Goal: Task Accomplishment & Management: Use online tool/utility

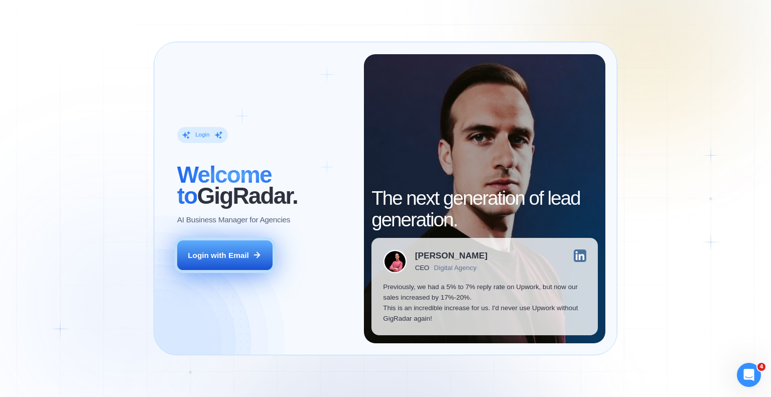
click at [236, 266] on button "Login with Email" at bounding box center [224, 255] width 95 height 30
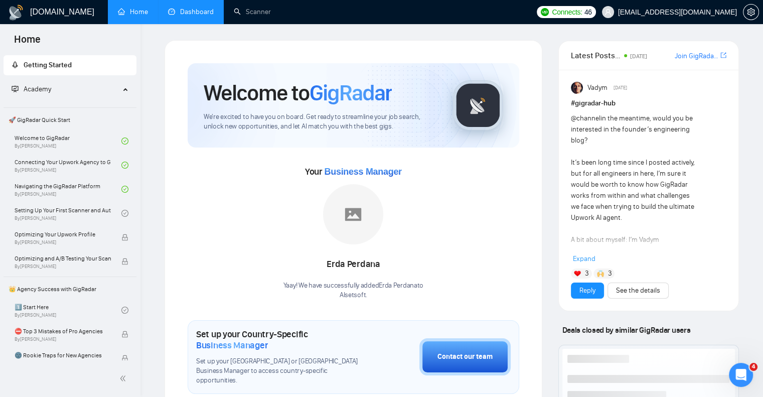
click at [195, 14] on link "Dashboard" at bounding box center [191, 12] width 46 height 9
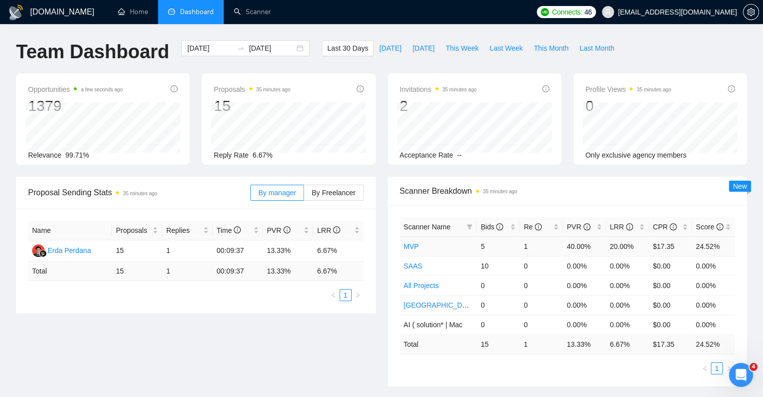
click at [407, 245] on link "MVP" at bounding box center [411, 246] width 15 height 8
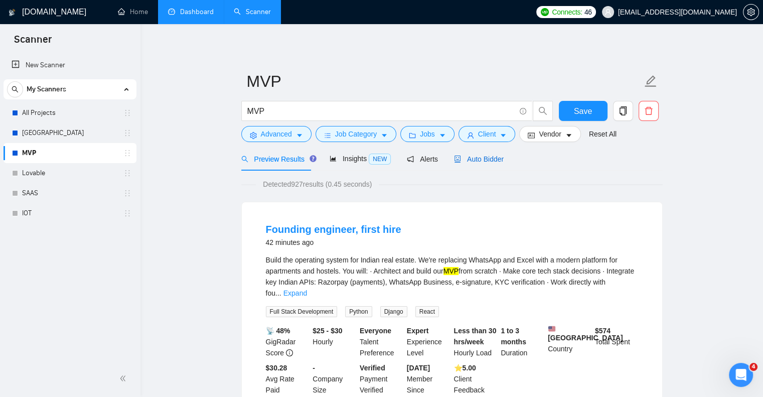
click at [490, 159] on span "Auto Bidder" at bounding box center [479, 159] width 50 height 8
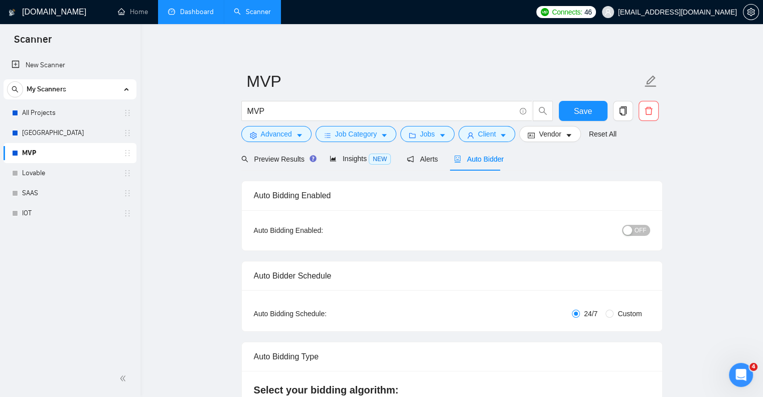
checkbox input "true"
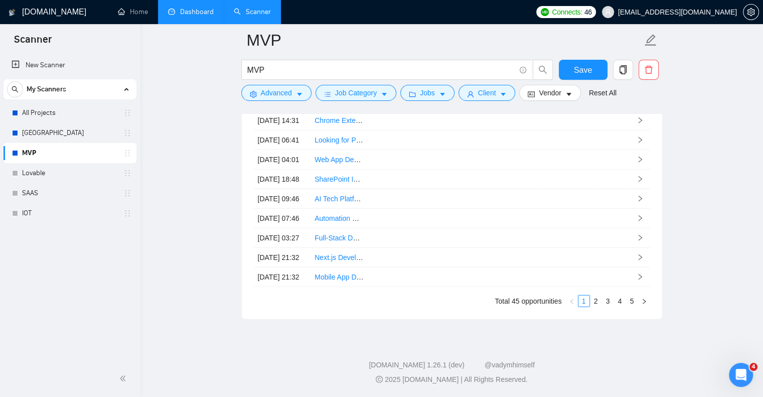
scroll to position [2396, 0]
click at [596, 302] on link "2" at bounding box center [595, 300] width 11 height 11
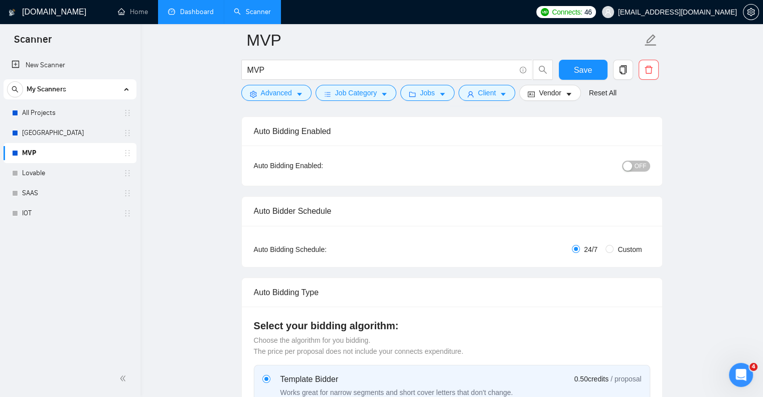
scroll to position [0, 0]
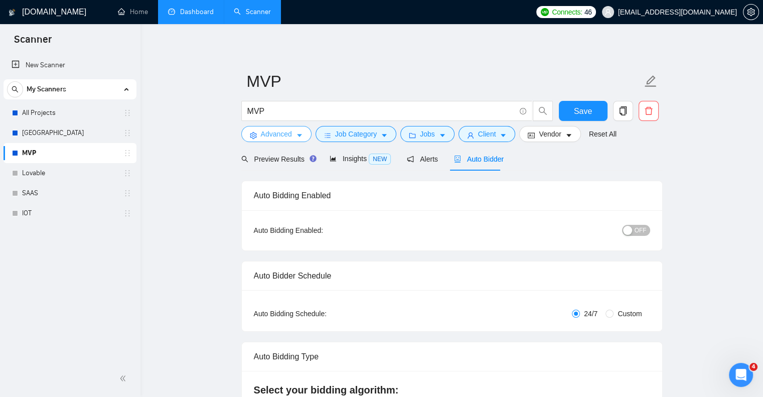
click at [277, 130] on span "Advanced" at bounding box center [276, 133] width 31 height 11
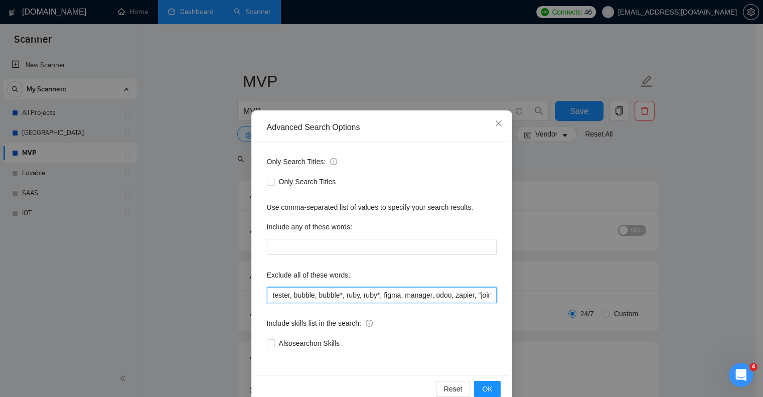
click at [415, 296] on input "tester, bubble, bubble*, ruby, ruby*, figma, manager, odoo, zapier, "join a tea…" at bounding box center [382, 295] width 230 height 16
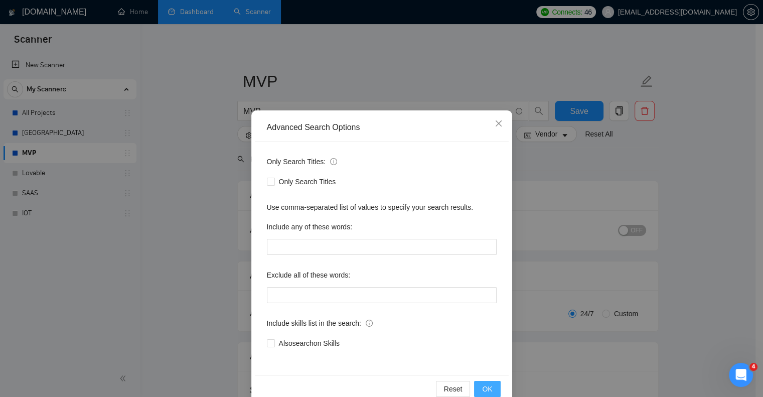
click at [482, 383] on span "OK" at bounding box center [487, 388] width 10 height 11
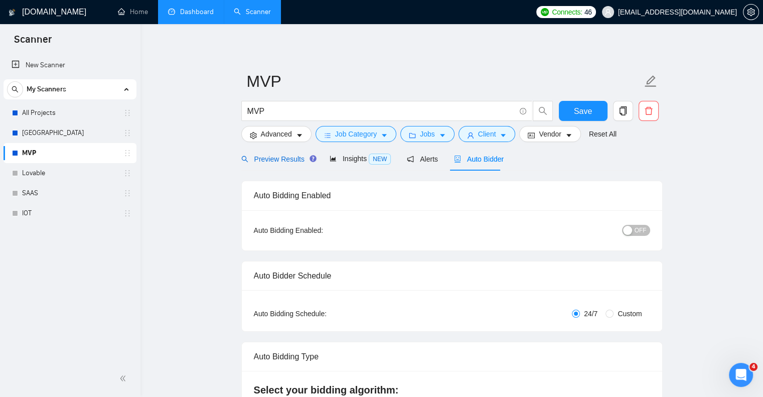
drag, startPoint x: 287, startPoint y: 159, endPoint x: 253, endPoint y: 160, distance: 33.6
click at [253, 160] on span "Preview Results" at bounding box center [277, 159] width 72 height 8
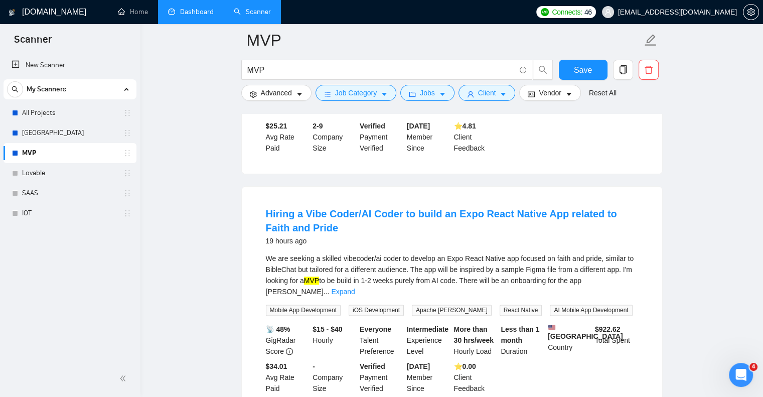
scroll to position [1155, 0]
drag, startPoint x: 628, startPoint y: 192, endPoint x: 605, endPoint y: 185, distance: 23.2
click at [605, 206] on h4 "Hiring a Vibe Coder/AI Coder to build an Expo React Native App related to Faith…" at bounding box center [452, 220] width 372 height 28
click at [689, 202] on main "MVP MVP Save Advanced Job Category Jobs Client Vendor Reset All Preview Results…" at bounding box center [452, 128] width 590 height 2486
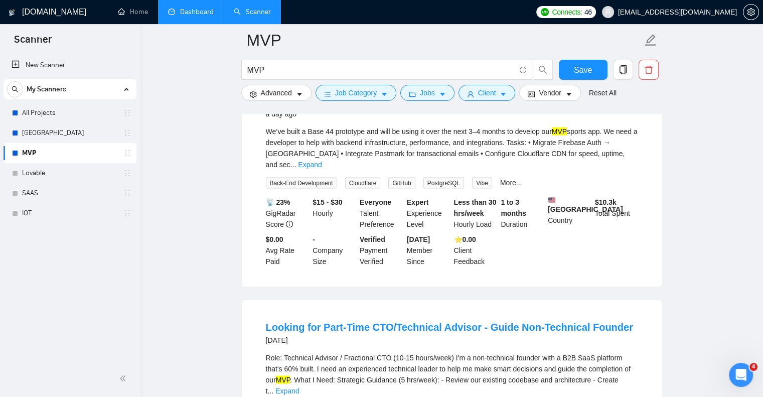
scroll to position [1990, 0]
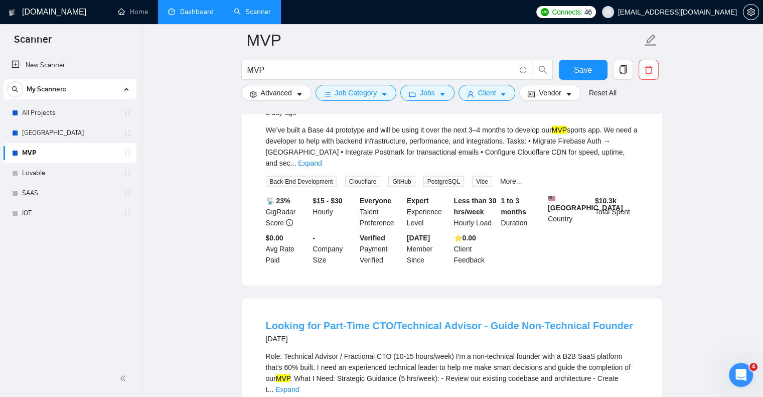
click at [567, 320] on link "Looking for Part-Time CTO/Technical Advisor - Guide Non-Technical Founder" at bounding box center [449, 325] width 367 height 11
